Goal: Complete application form

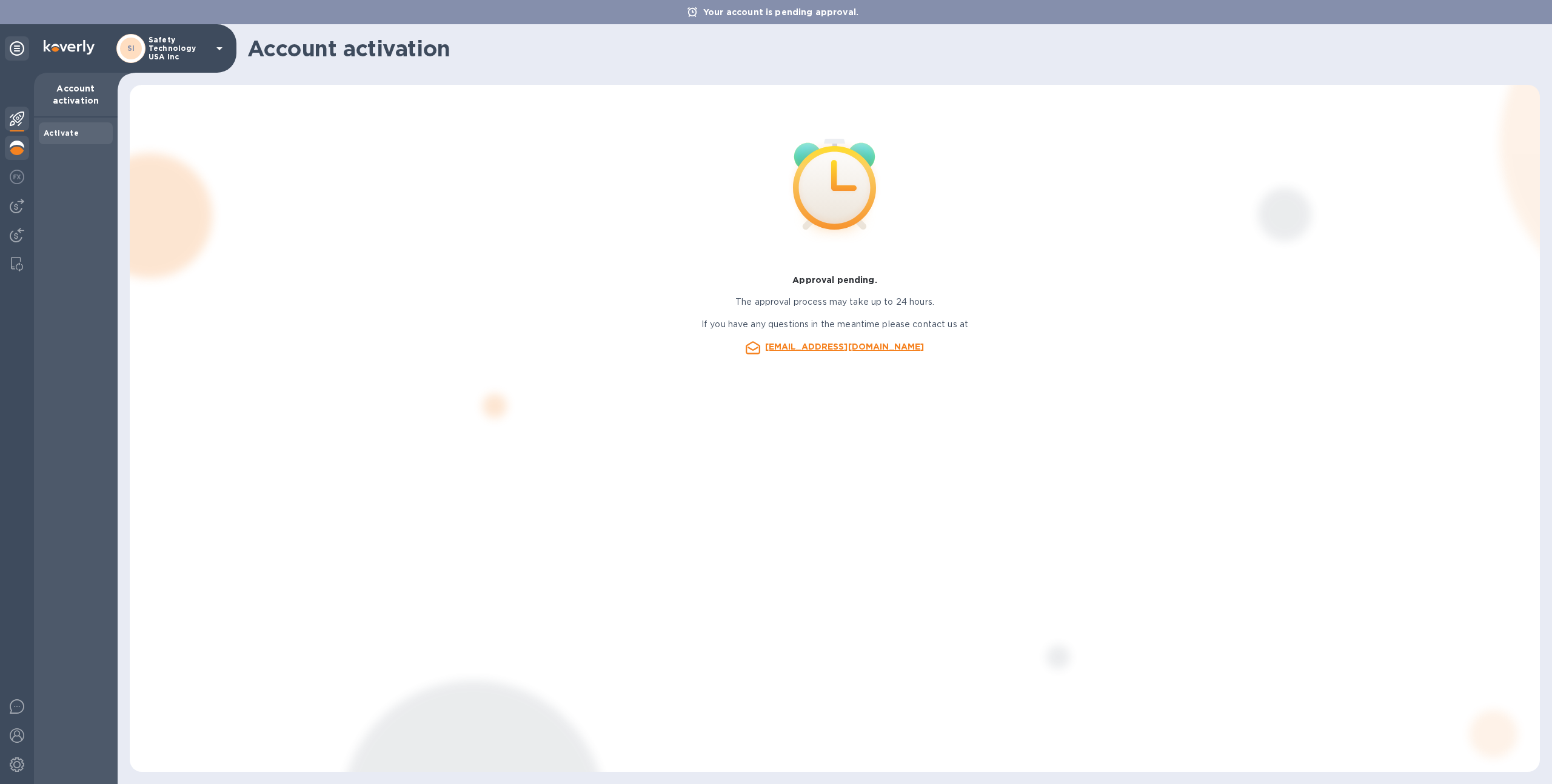
click at [18, 141] on img at bounding box center [17, 148] width 15 height 15
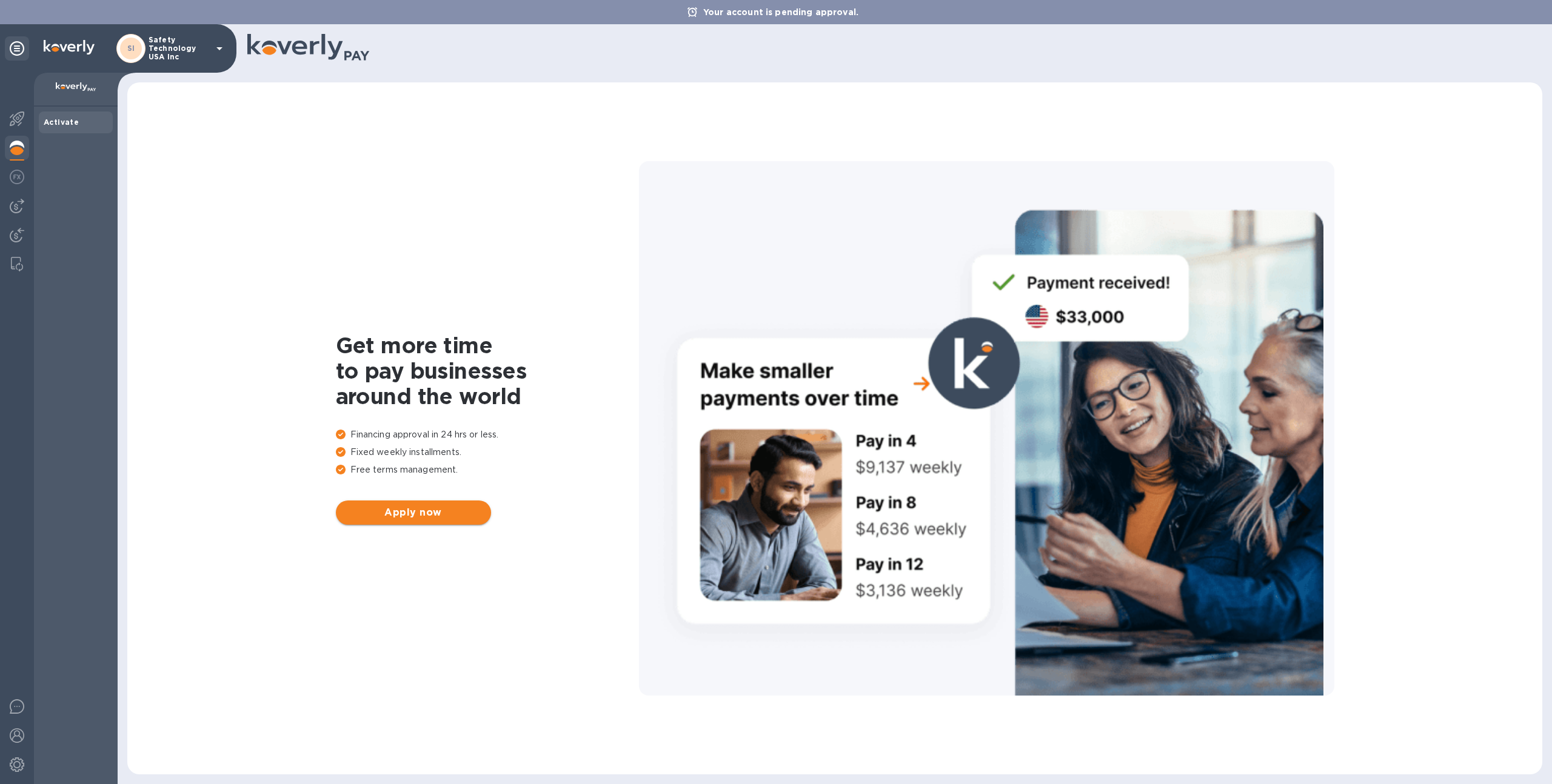
click at [400, 517] on span "Apply now" at bounding box center [413, 512] width 136 height 15
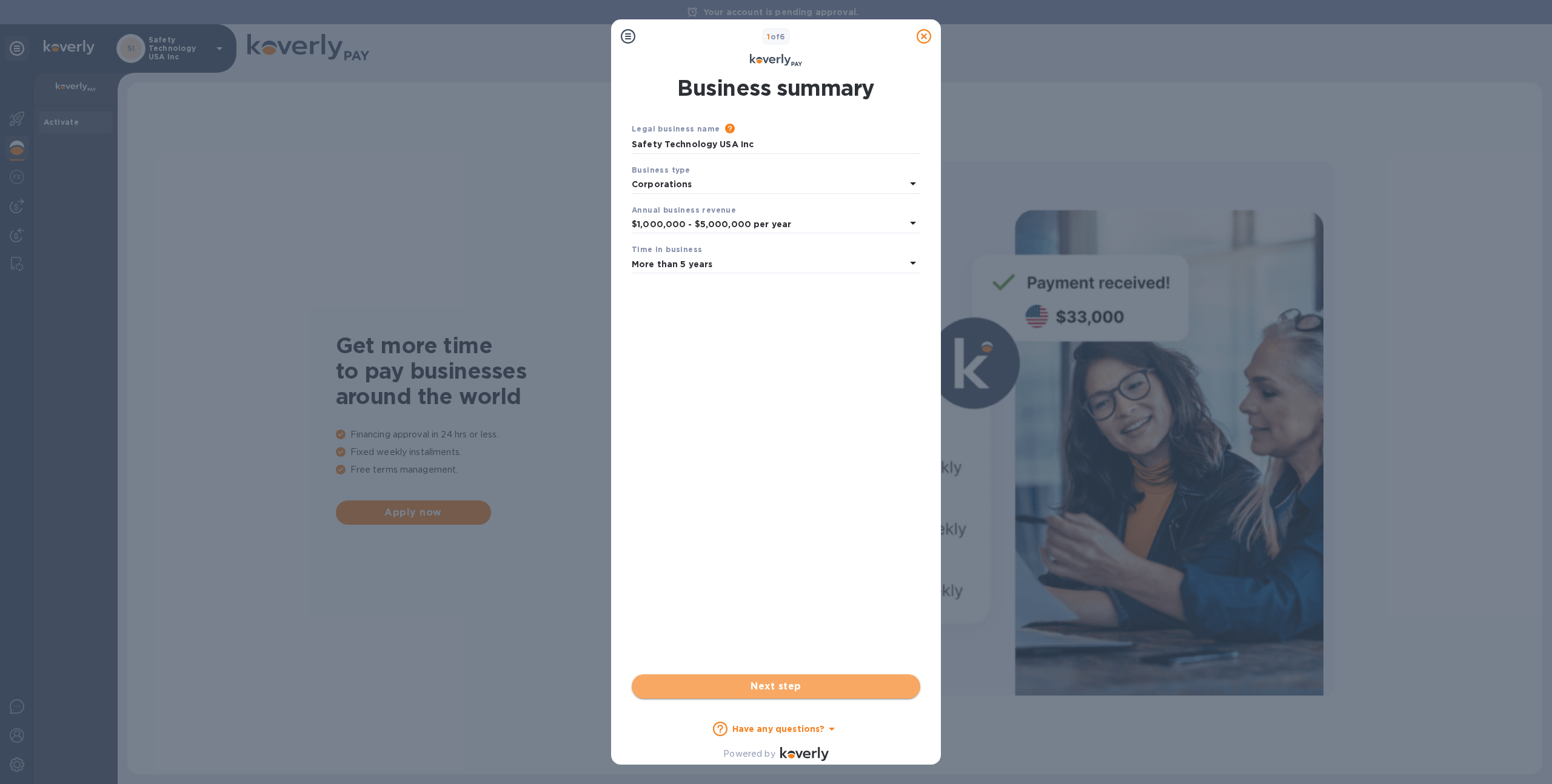
click at [767, 682] on span "Next step" at bounding box center [775, 687] width 269 height 15
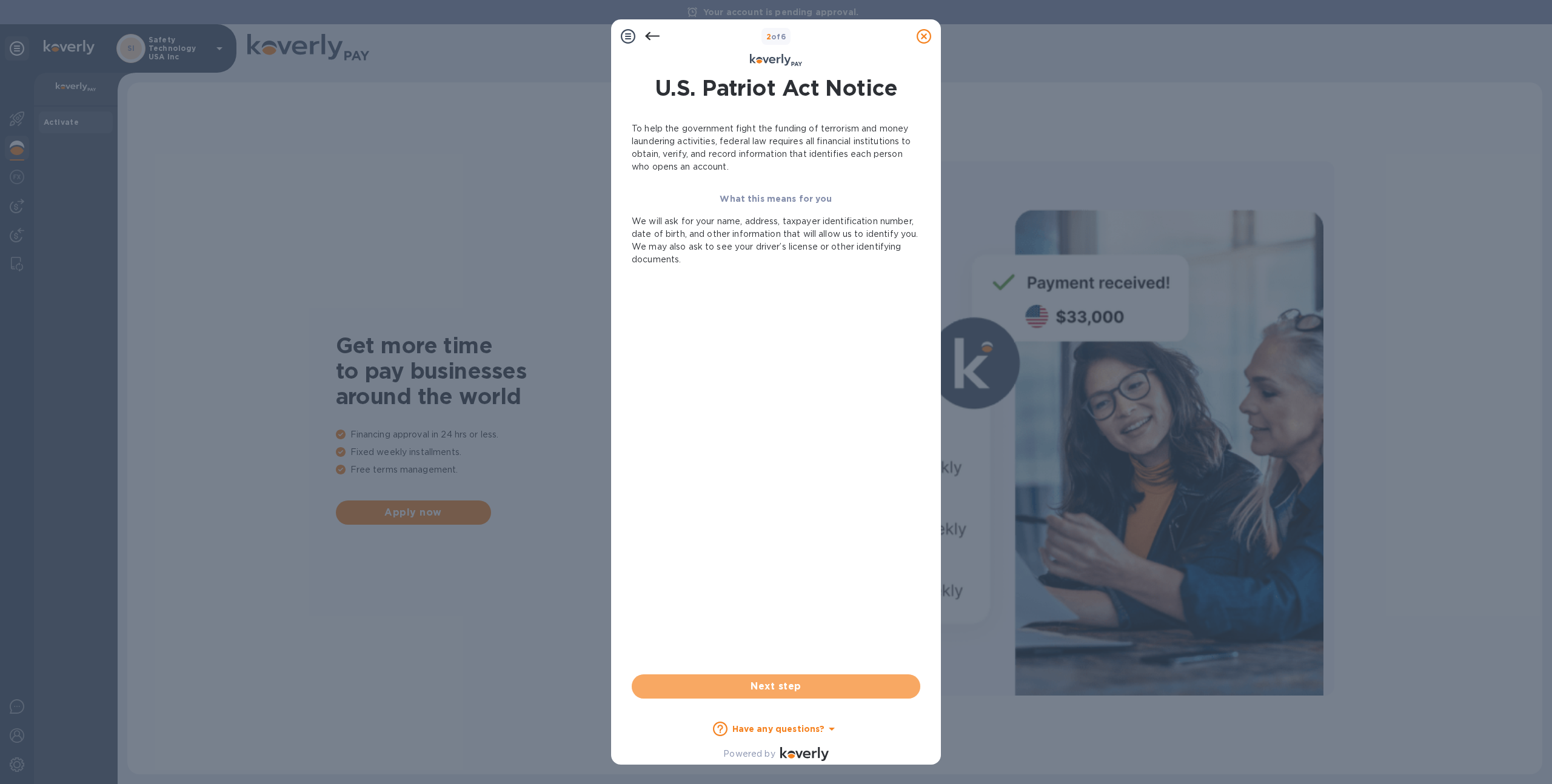
click at [767, 682] on span "Next step" at bounding box center [775, 687] width 269 height 15
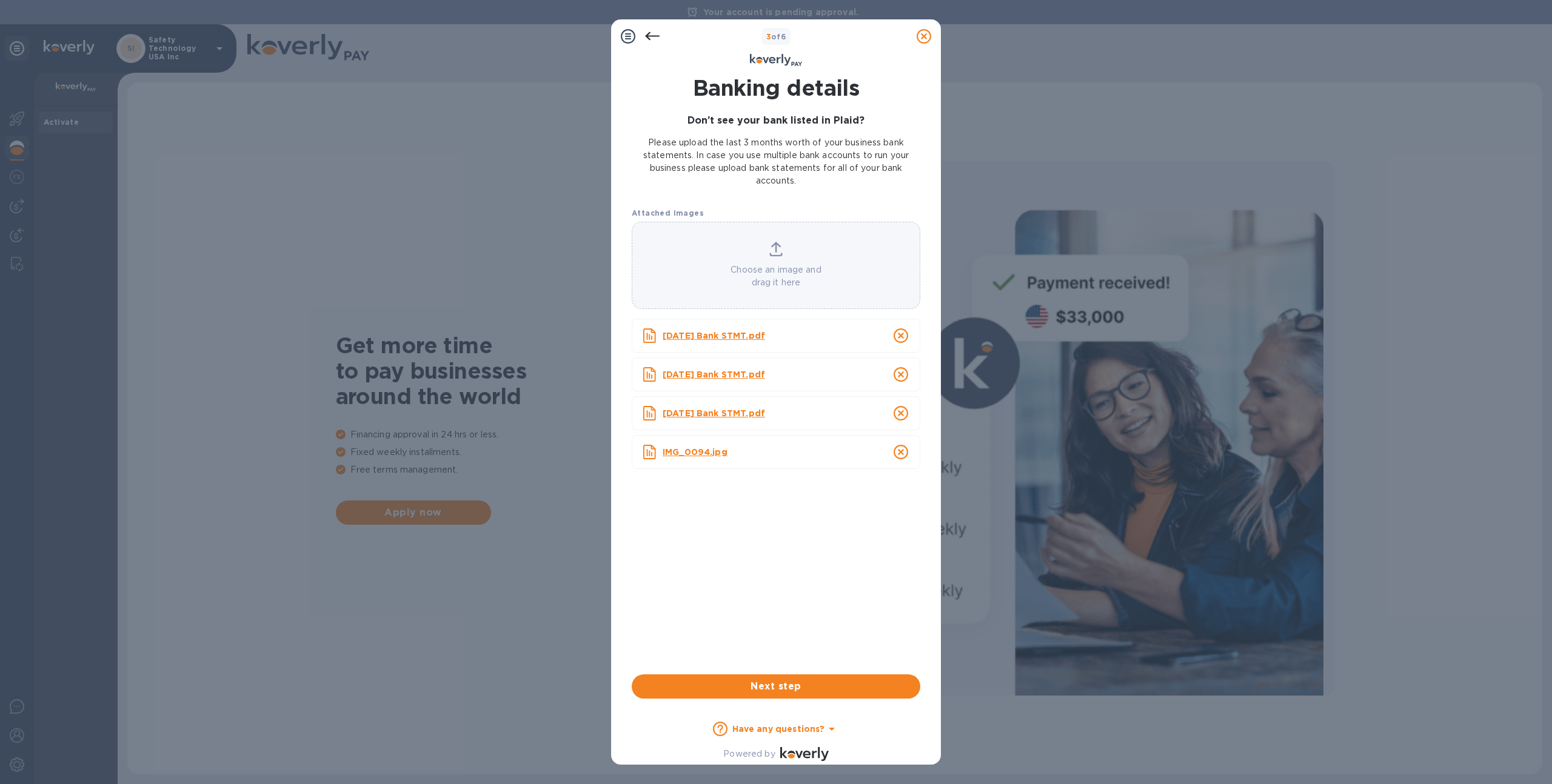
click at [767, 682] on span "Next step" at bounding box center [775, 687] width 269 height 15
click at [767, 682] on div "Saving" at bounding box center [775, 687] width 289 height 24
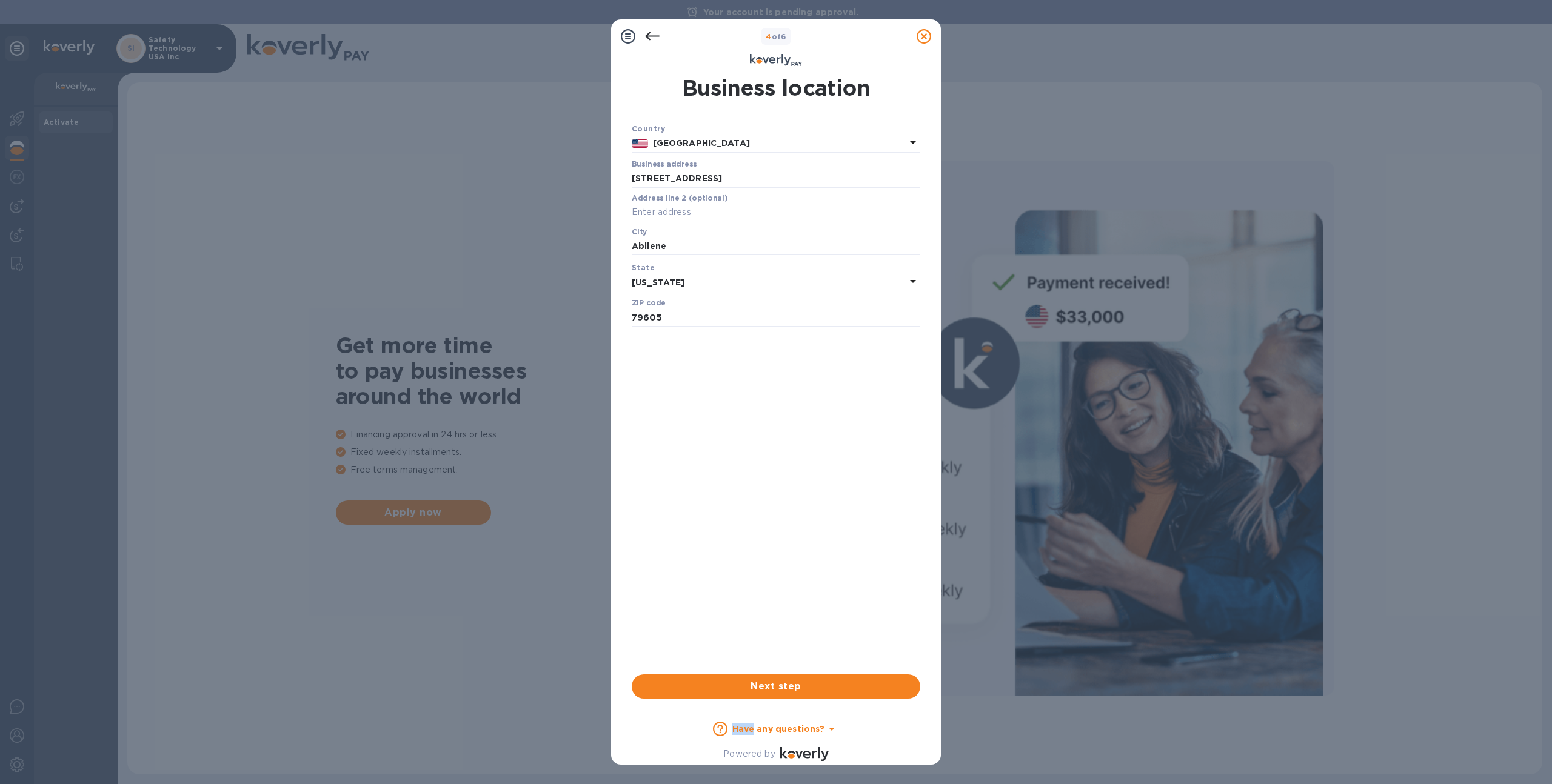
click at [767, 682] on span "Next step" at bounding box center [775, 687] width 269 height 15
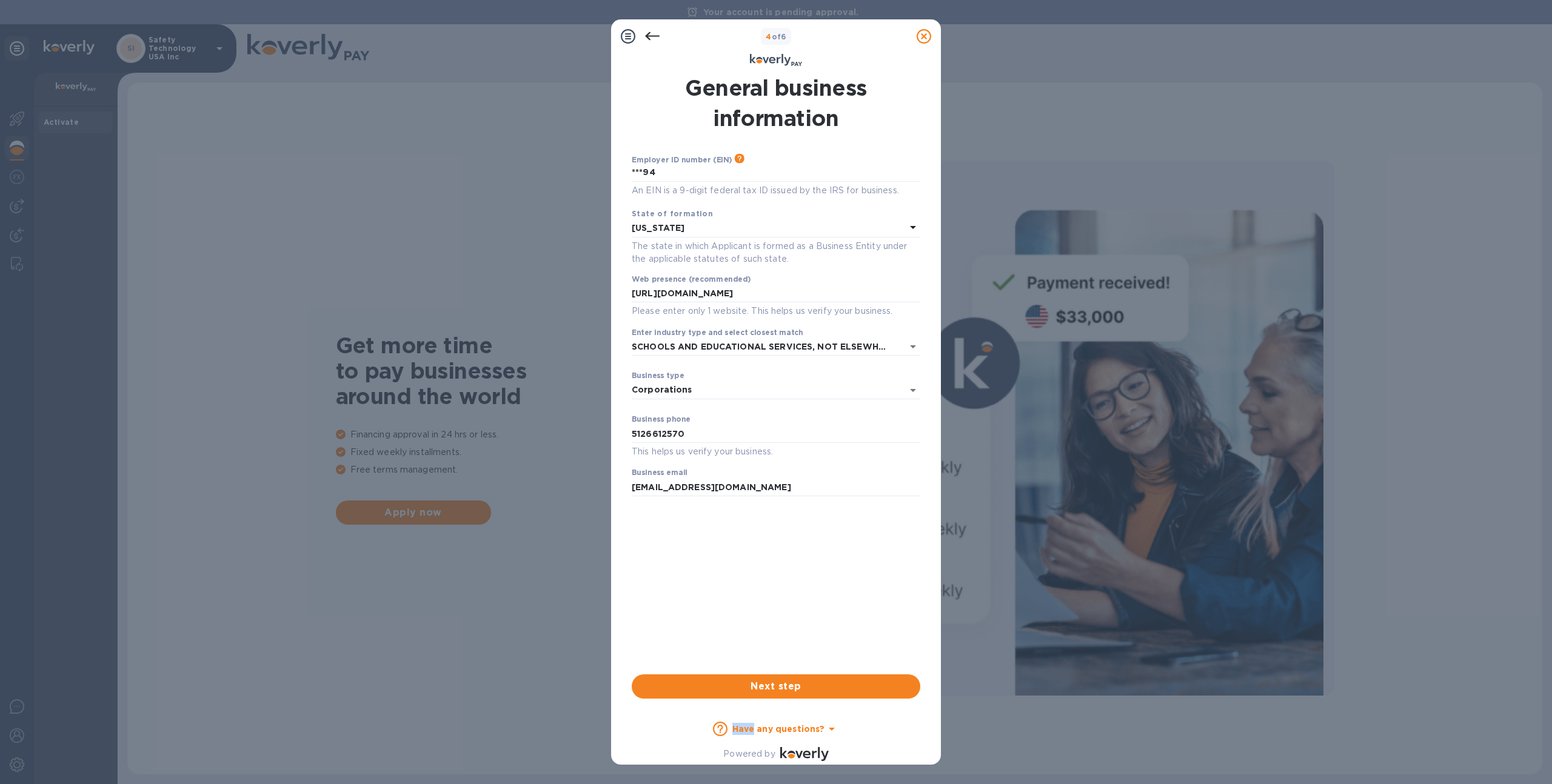
click at [767, 682] on span "Next step" at bounding box center [775, 687] width 269 height 15
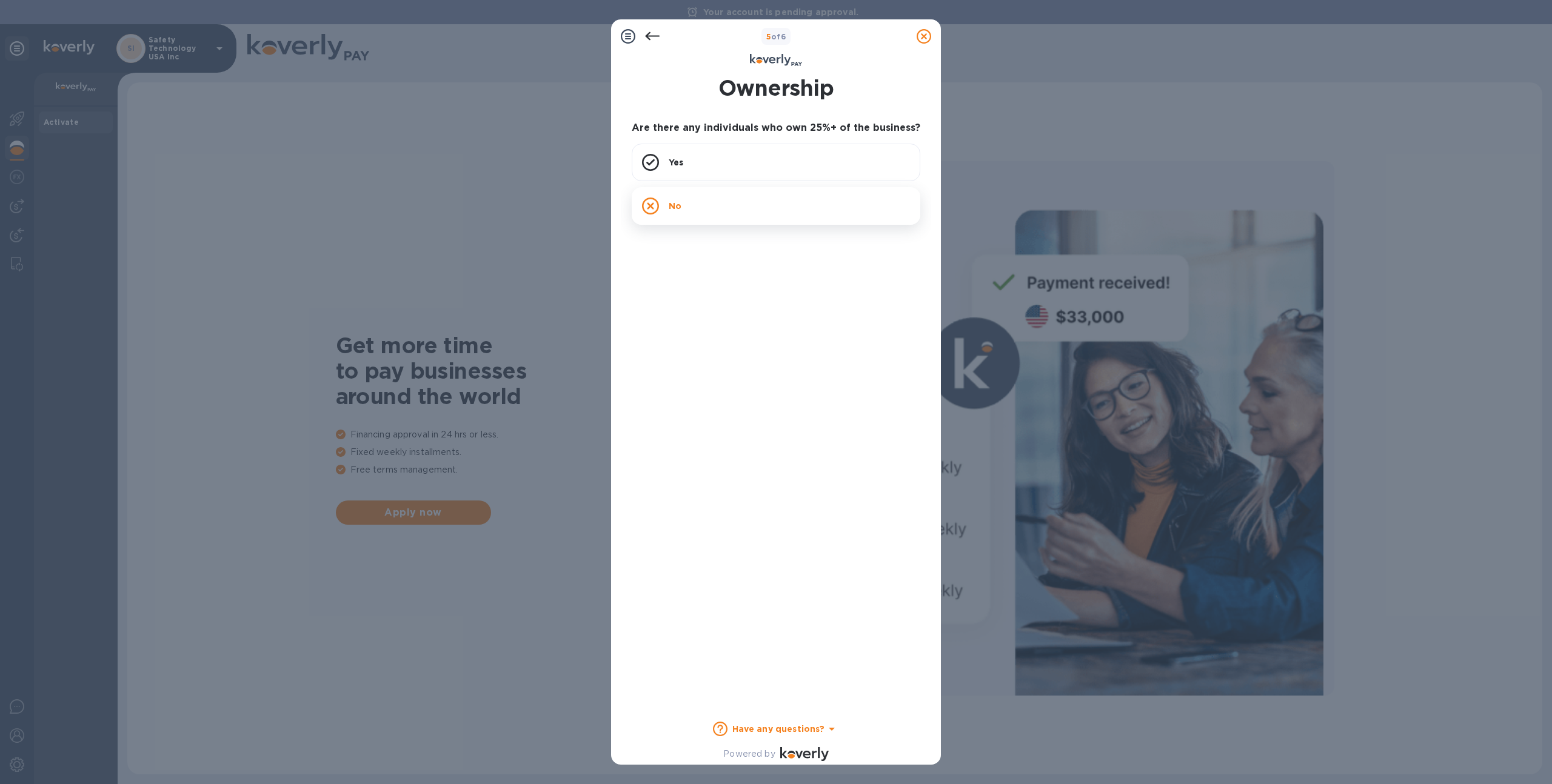
click at [745, 209] on div "No" at bounding box center [775, 206] width 289 height 37
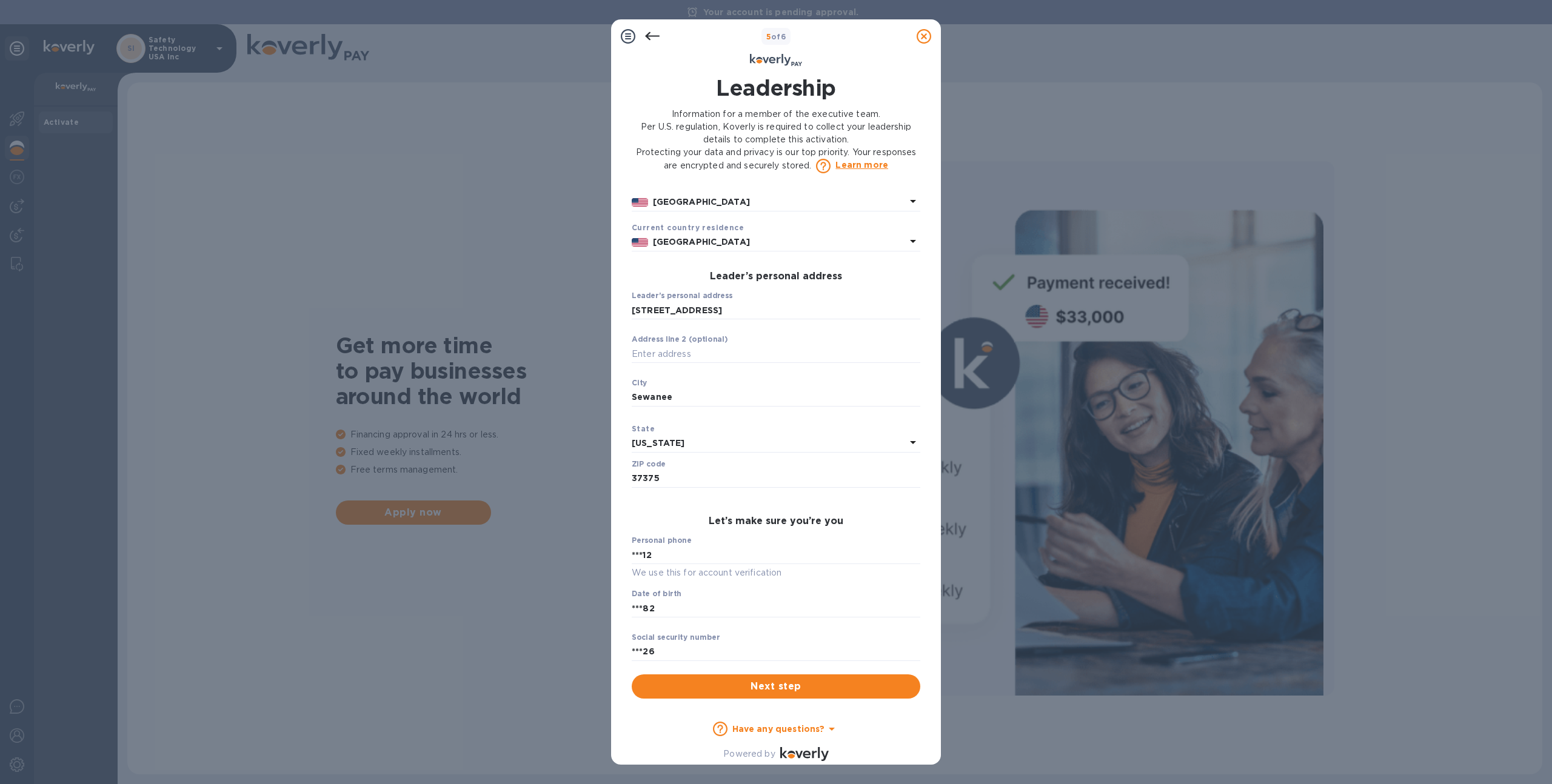
scroll to position [296, 0]
